Goal: Task Accomplishment & Management: Use online tool/utility

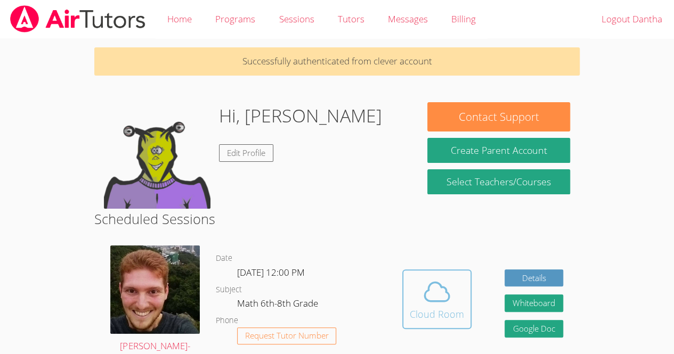
click at [436, 303] on icon at bounding box center [437, 292] width 30 height 30
click at [442, 294] on icon at bounding box center [437, 292] width 30 height 30
click at [448, 295] on icon at bounding box center [436, 292] width 24 height 19
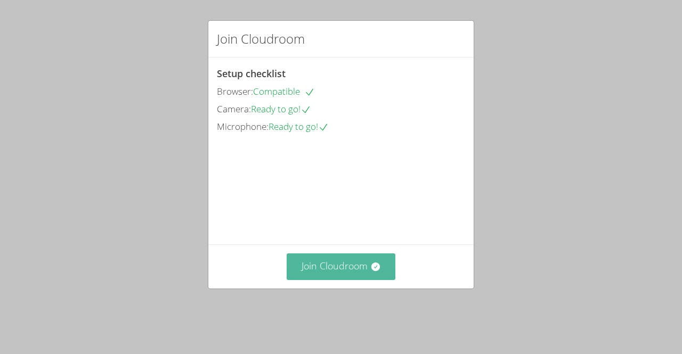
click at [356, 280] on button "Join Cloudroom" at bounding box center [341, 266] width 109 height 26
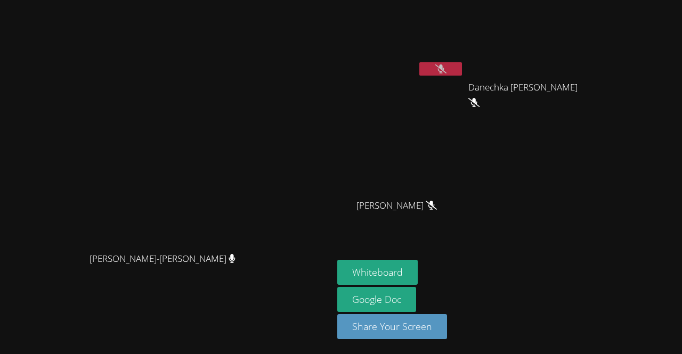
click at [446, 71] on icon at bounding box center [440, 68] width 11 height 9
click at [462, 64] on button at bounding box center [440, 68] width 43 height 13
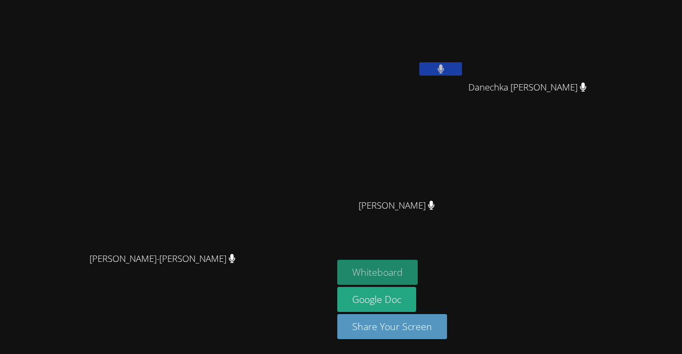
click at [418, 276] on button "Whiteboard" at bounding box center [377, 272] width 80 height 25
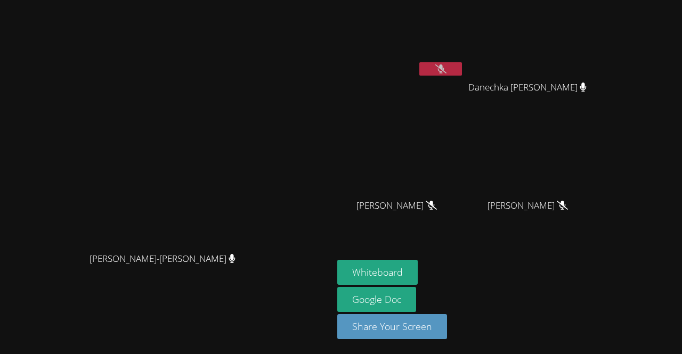
click at [446, 66] on icon at bounding box center [440, 68] width 11 height 9
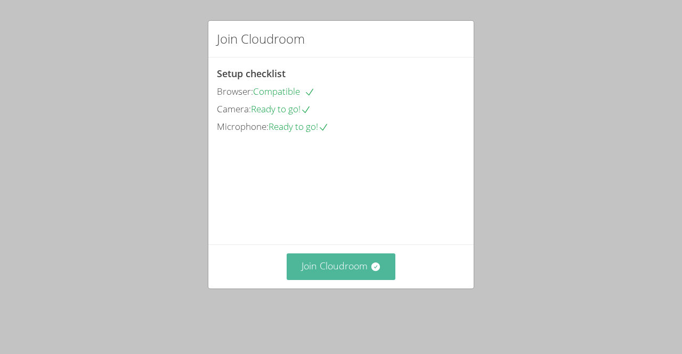
click at [322, 280] on button "Join Cloudroom" at bounding box center [341, 266] width 109 height 26
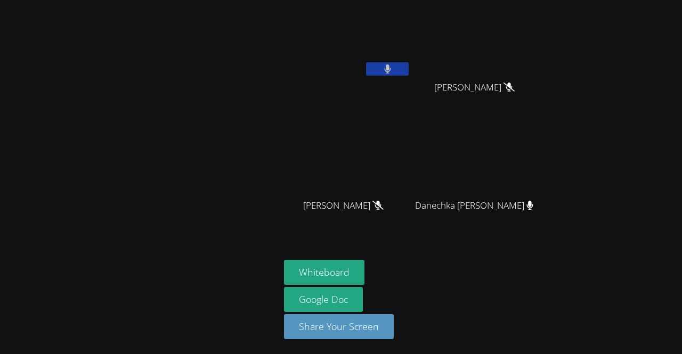
click at [380, 63] on button at bounding box center [387, 68] width 43 height 13
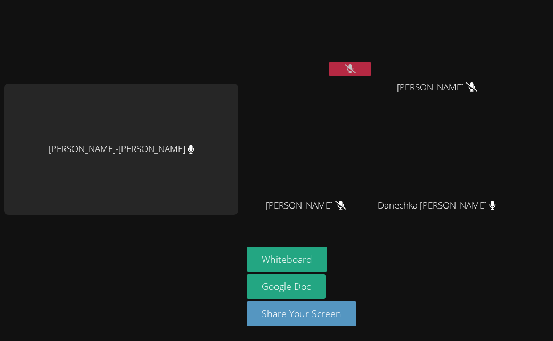
click at [347, 61] on video at bounding box center [310, 39] width 127 height 71
click at [342, 68] on button at bounding box center [350, 68] width 43 height 13
drag, startPoint x: 342, startPoint y: 68, endPoint x: 326, endPoint y: 68, distance: 16.5
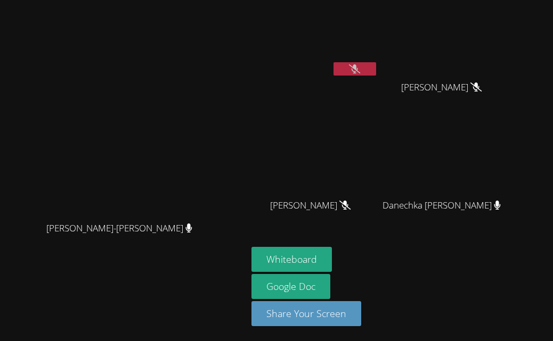
drag, startPoint x: 326, startPoint y: 68, endPoint x: 268, endPoint y: 91, distance: 62.1
click at [268, 91] on div "Dantha Cetoute" at bounding box center [314, 61] width 127 height 114
click at [334, 66] on div "Dantha Cetoute" at bounding box center [314, 42] width 127 height 76
click at [376, 62] on button at bounding box center [354, 68] width 43 height 13
click at [360, 64] on icon at bounding box center [354, 68] width 11 height 9
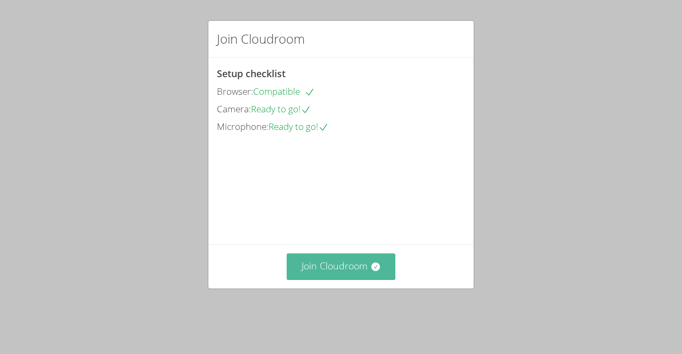
click at [327, 280] on button "Join Cloudroom" at bounding box center [341, 266] width 109 height 26
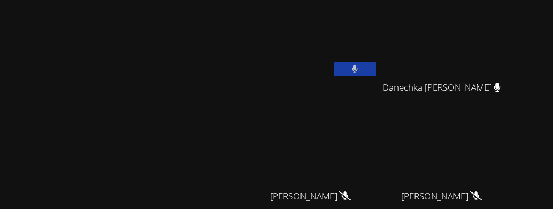
drag, startPoint x: 258, startPoint y: 13, endPoint x: 277, endPoint y: -67, distance: 82.7
click at [277, 0] on html "[PERSON_NAME]-[PERSON_NAME]-[PERSON_NAME] [PERSON_NAME] Danechka [PERSON_NAME] …" at bounding box center [276, 104] width 553 height 209
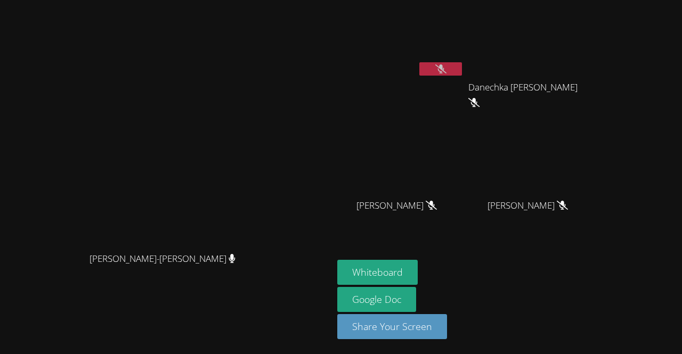
click at [462, 62] on button at bounding box center [440, 68] width 43 height 13
click at [444, 66] on icon at bounding box center [440, 68] width 7 height 9
click at [444, 66] on icon at bounding box center [440, 68] width 6 height 9
click at [462, 67] on button at bounding box center [440, 68] width 43 height 13
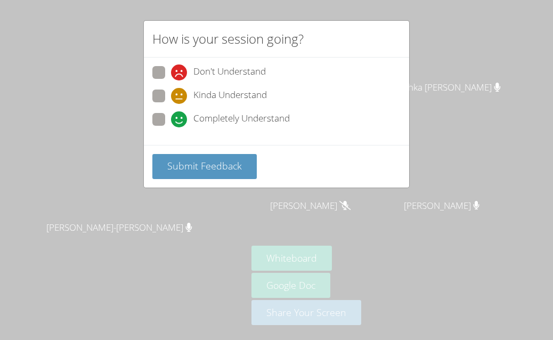
click at [214, 119] on span "Completely Understand" at bounding box center [241, 119] width 96 height 16
click at [180, 119] on input "Completely Understand" at bounding box center [175, 117] width 9 height 9
radio input "true"
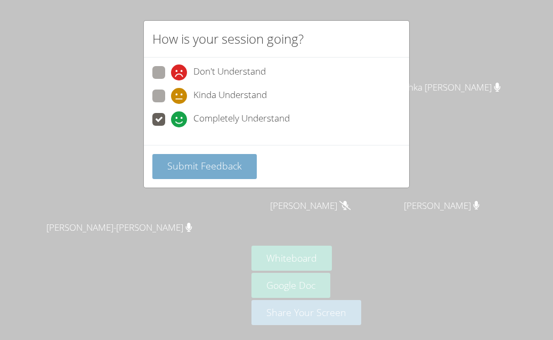
click at [222, 169] on span "Submit Feedback" at bounding box center [204, 165] width 75 height 13
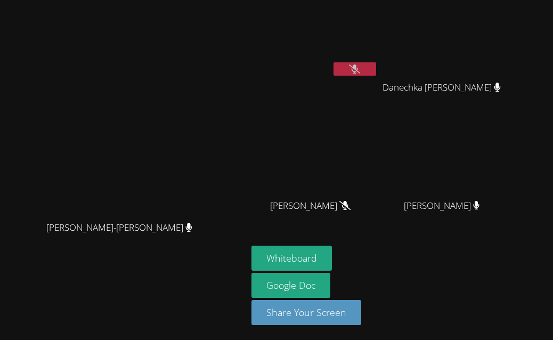
click at [495, 243] on aside "Dantha Cetoute Danechka Exantus Danechka Exantus Sebastien Pierre Alcime Sebast…" at bounding box center [380, 170] width 266 height 340
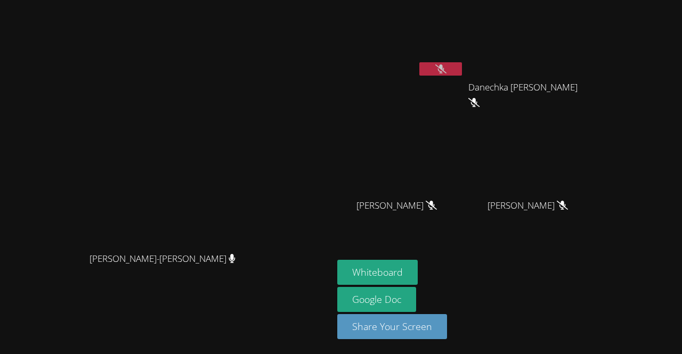
click at [446, 70] on icon at bounding box center [440, 68] width 11 height 9
click at [462, 67] on button at bounding box center [440, 68] width 43 height 13
click at [462, 64] on button at bounding box center [440, 68] width 43 height 13
click at [418, 267] on button "Whiteboard" at bounding box center [377, 272] width 80 height 25
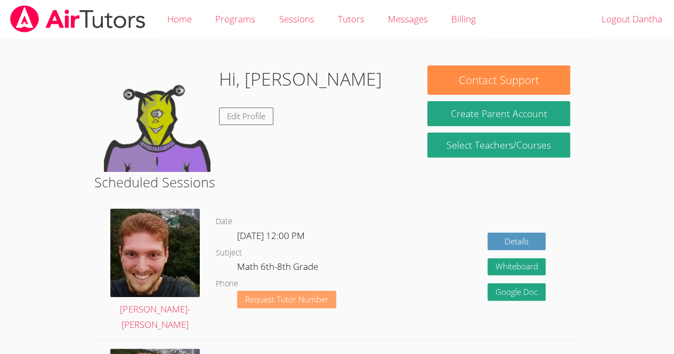
click at [297, 300] on span "Request Tutor Number" at bounding box center [287, 300] width 84 height 8
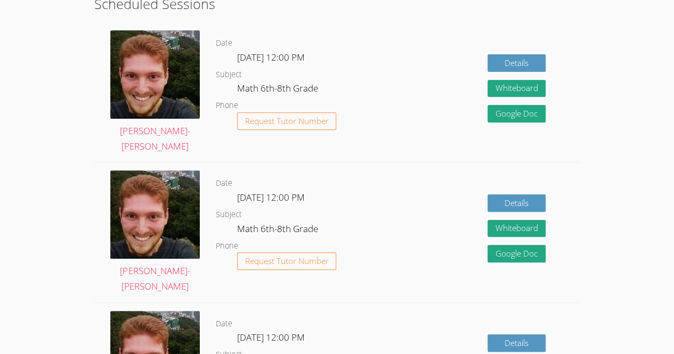
scroll to position [181, 0]
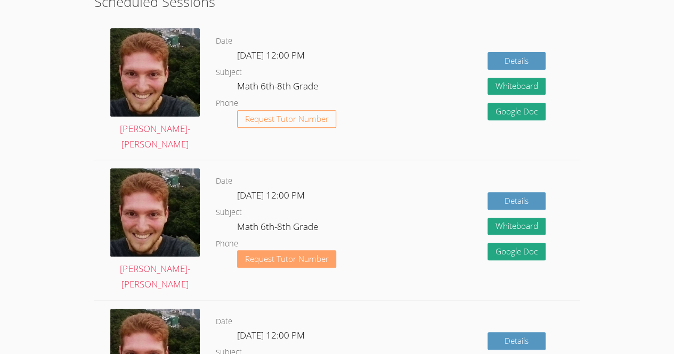
click at [277, 259] on span "Request Tutor Number" at bounding box center [287, 259] width 84 height 8
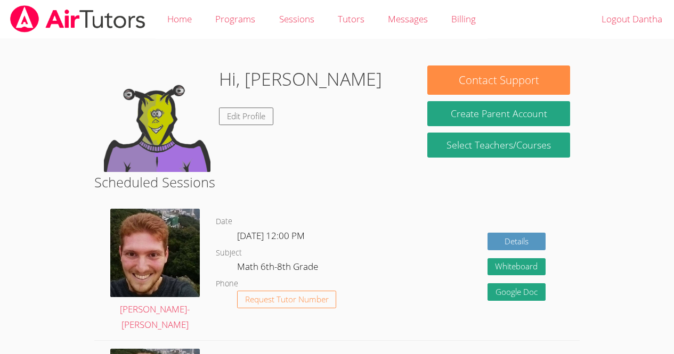
scroll to position [180, 0]
